Goal: Navigation & Orientation: Find specific page/section

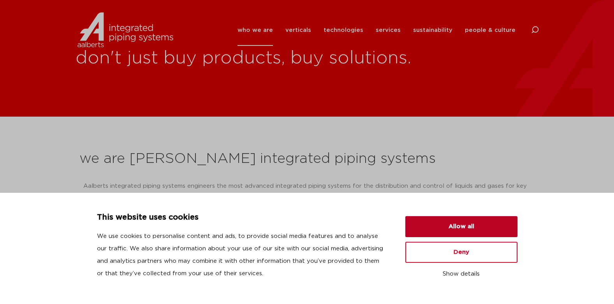
click at [432, 228] on button "Allow all" at bounding box center [461, 226] width 112 height 21
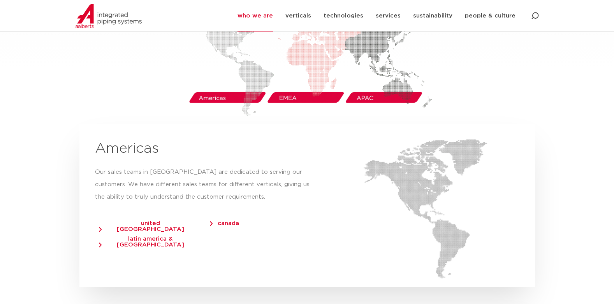
scroll to position [1324, 0]
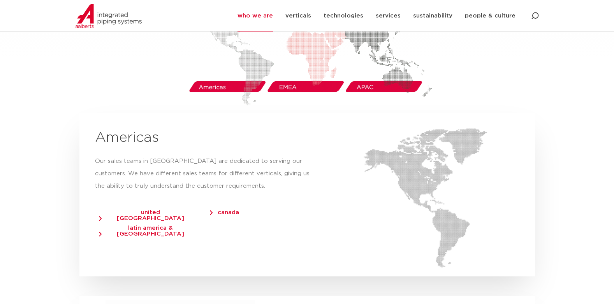
click at [163, 210] on span "united [GEOGRAPHIC_DATA]" at bounding box center [147, 216] width 96 height 12
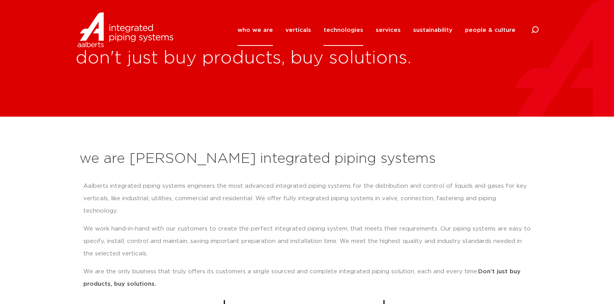
click at [342, 30] on link "technologies" at bounding box center [344, 30] width 40 height 32
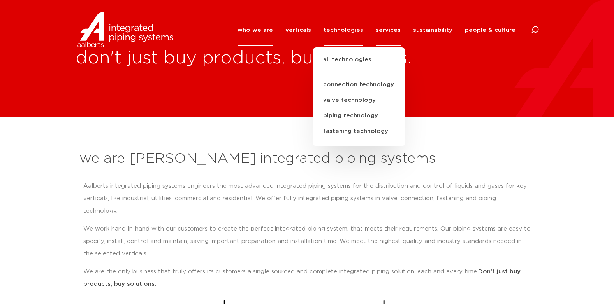
click at [389, 29] on link "services" at bounding box center [388, 30] width 25 height 32
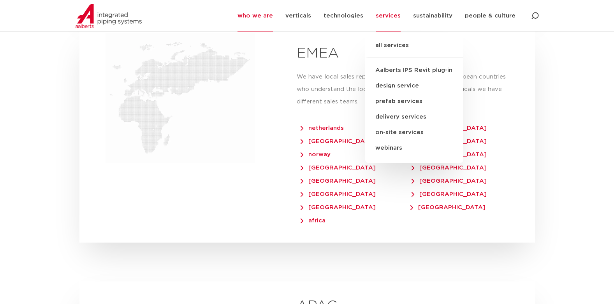
scroll to position [1596, 0]
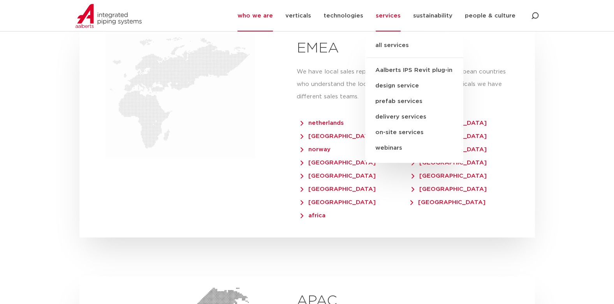
click at [566, 170] on section "our regions IPS [GEOGRAPHIC_DATA] Lorum ipsum dolor sit amet, consecteur adipis…" at bounding box center [307, 46] width 614 height 884
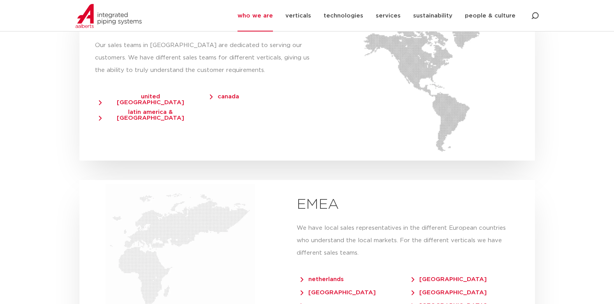
scroll to position [1427, 0]
